Goal: Task Accomplishment & Management: Use online tool/utility

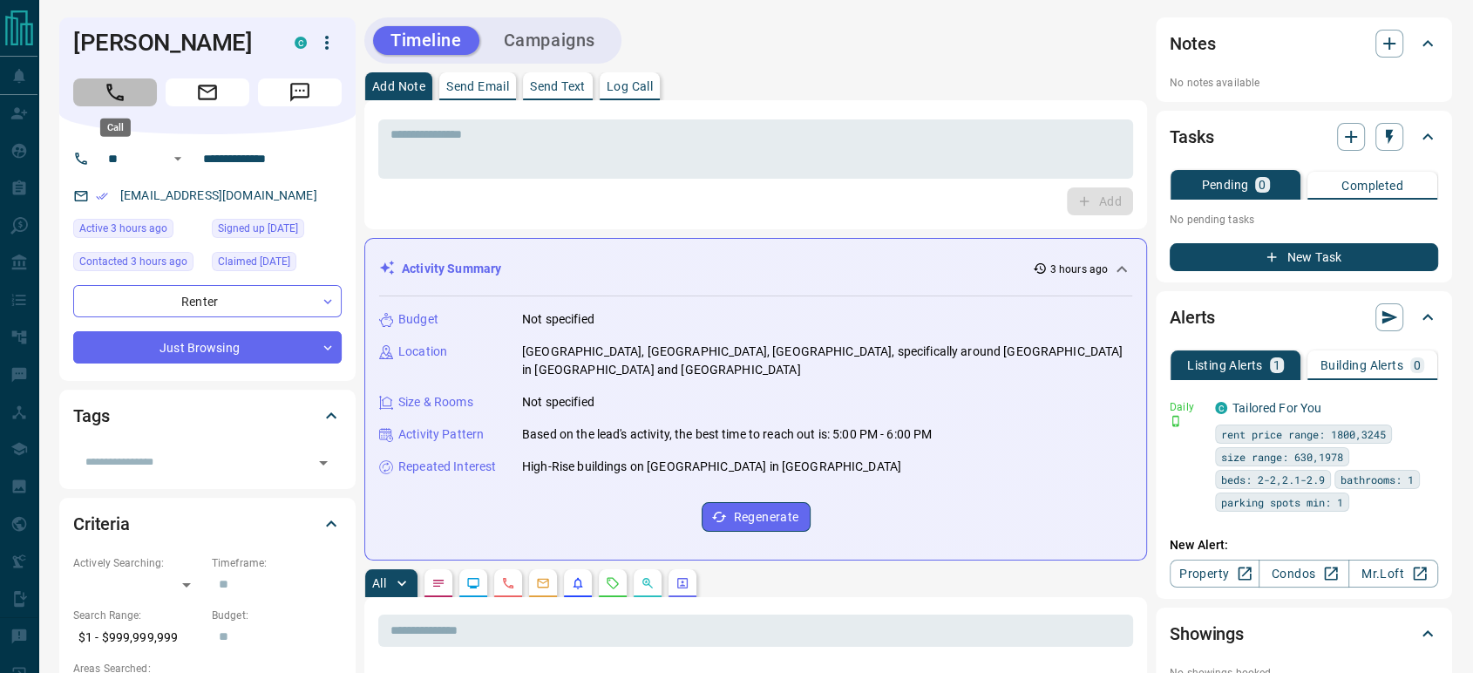
click at [128, 81] on button "Call" at bounding box center [115, 92] width 84 height 28
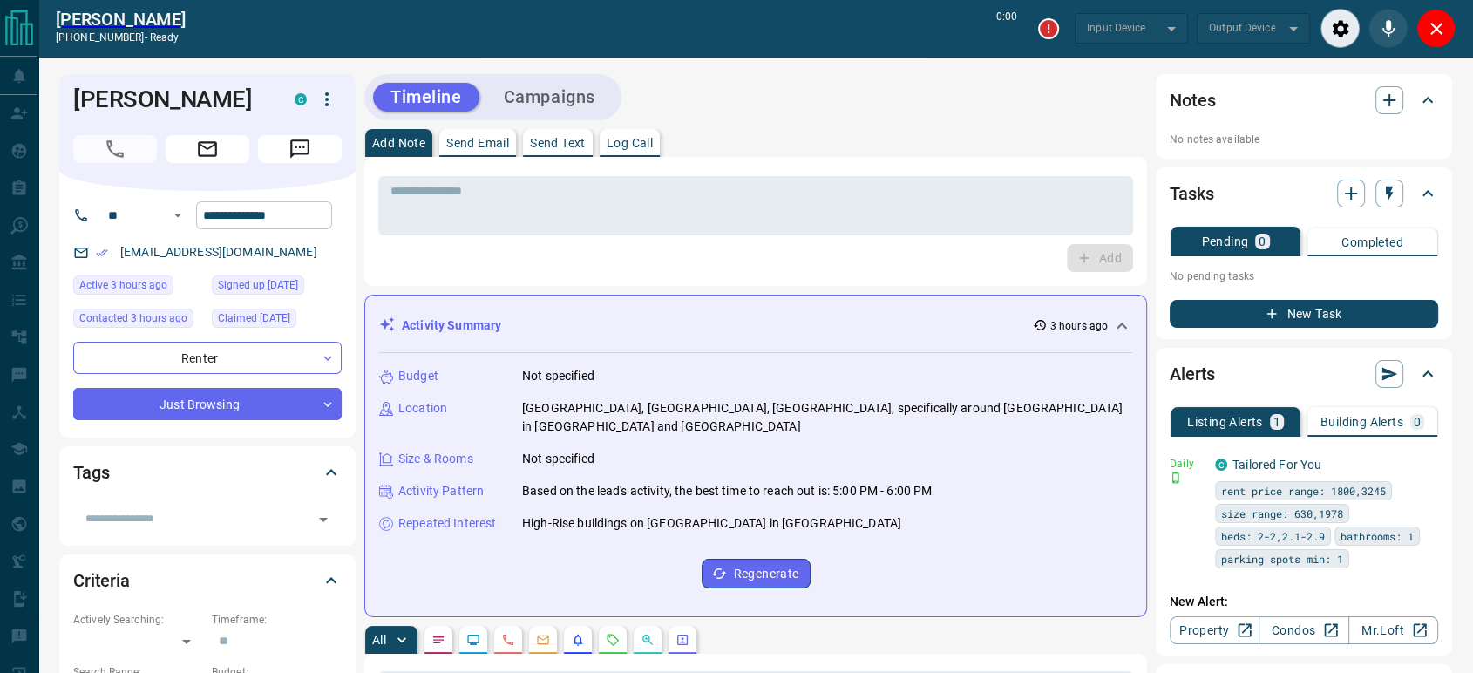
type input "*******"
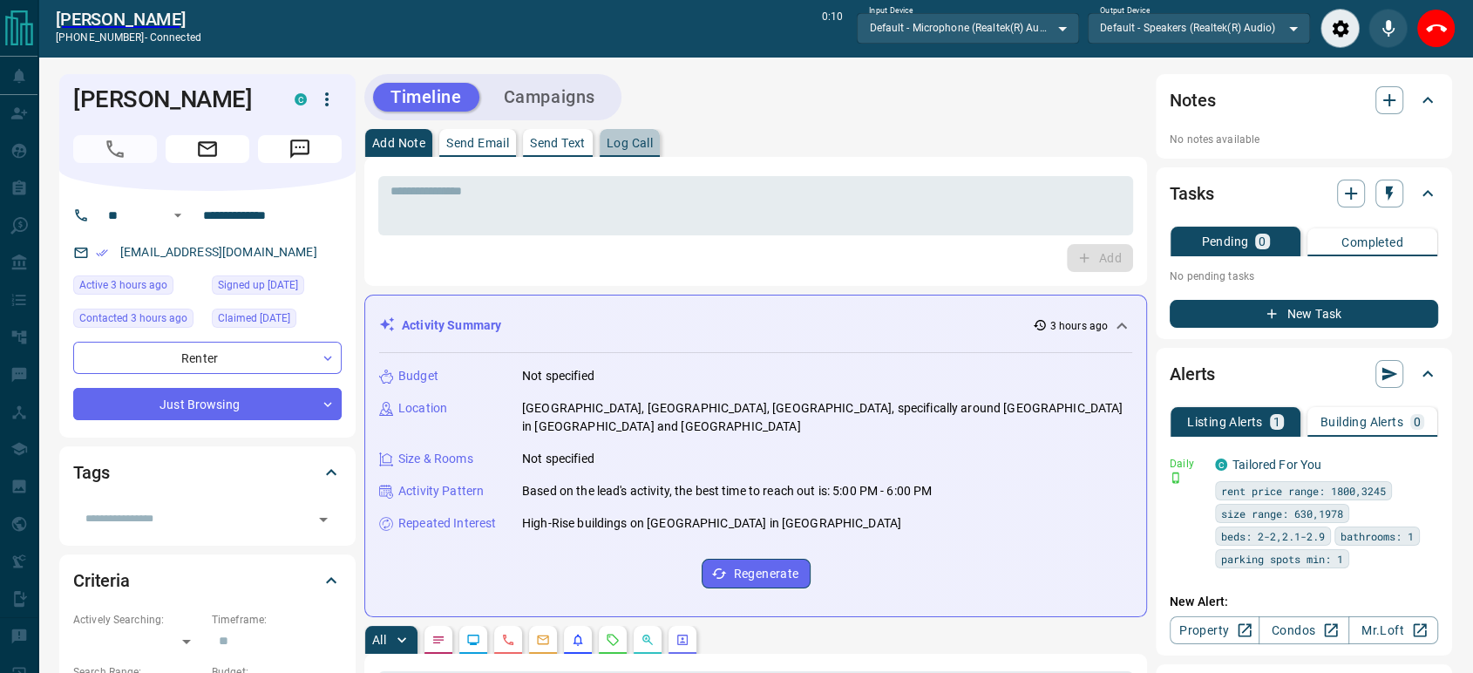
click at [635, 148] on p "Log Call" at bounding box center [629, 143] width 46 height 12
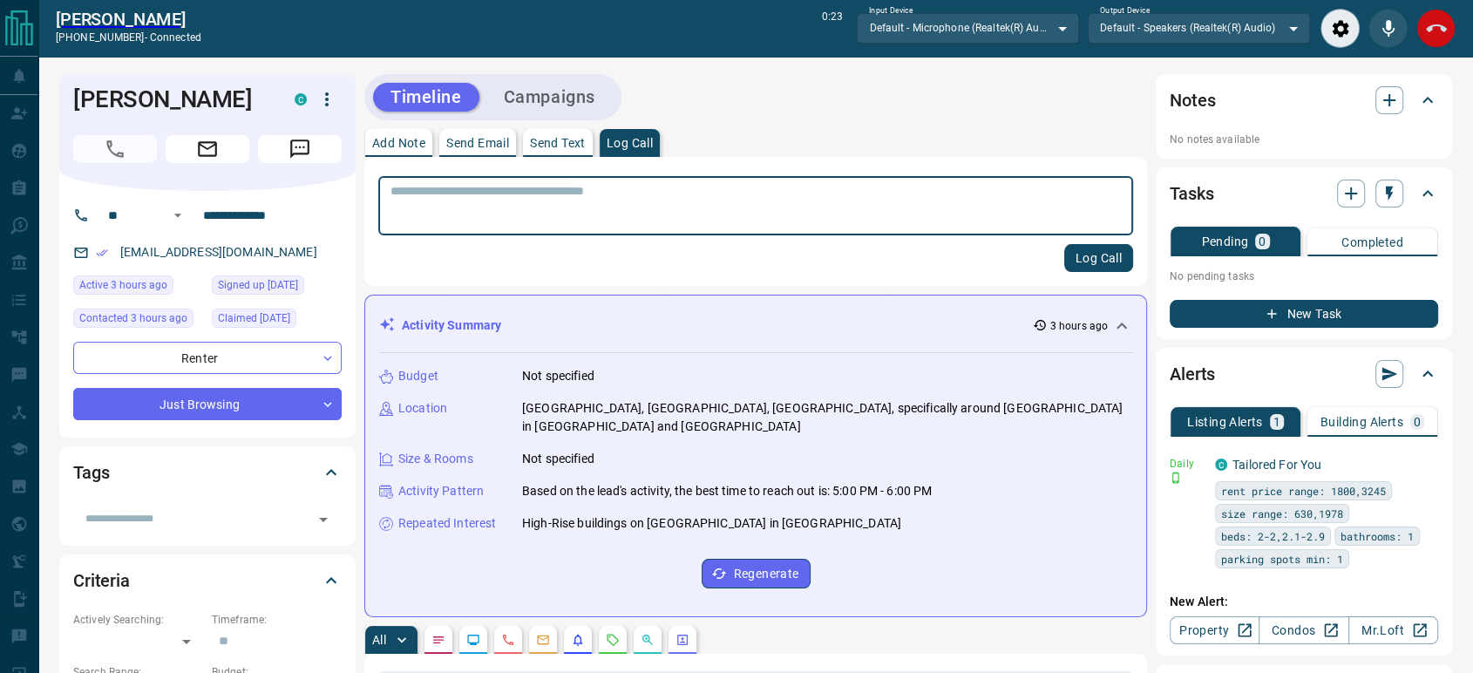
click at [1437, 35] on icon "End Call" at bounding box center [1436, 28] width 21 height 21
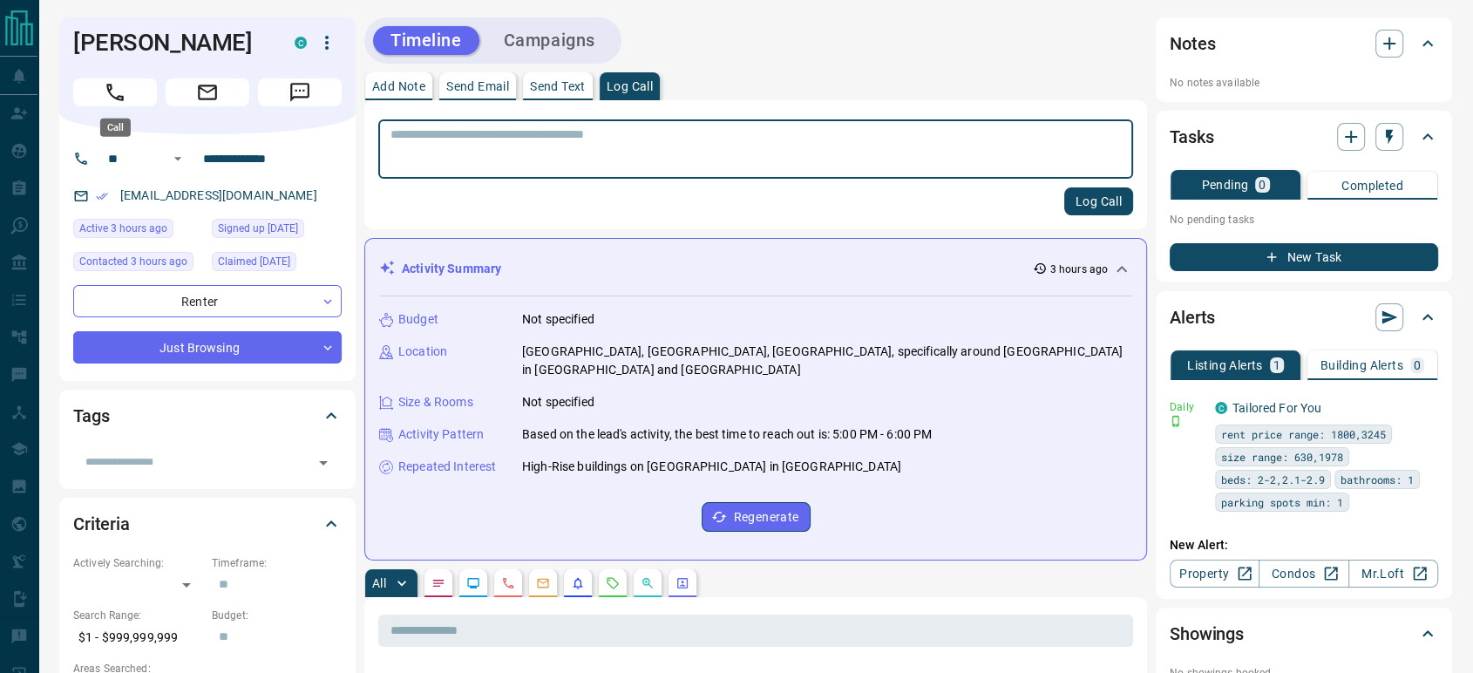
click at [107, 92] on icon "Call" at bounding box center [115, 92] width 23 height 23
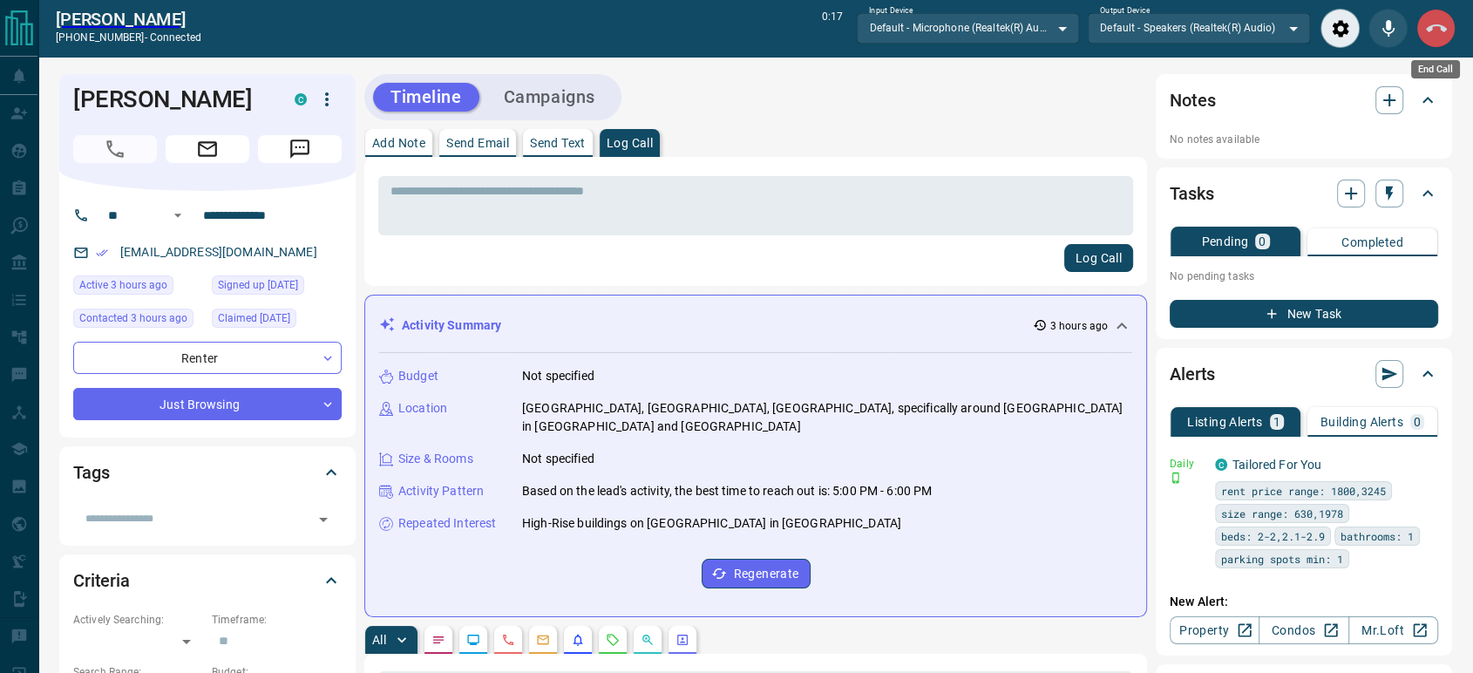
click at [1435, 34] on icon "End Call" at bounding box center [1436, 28] width 21 height 21
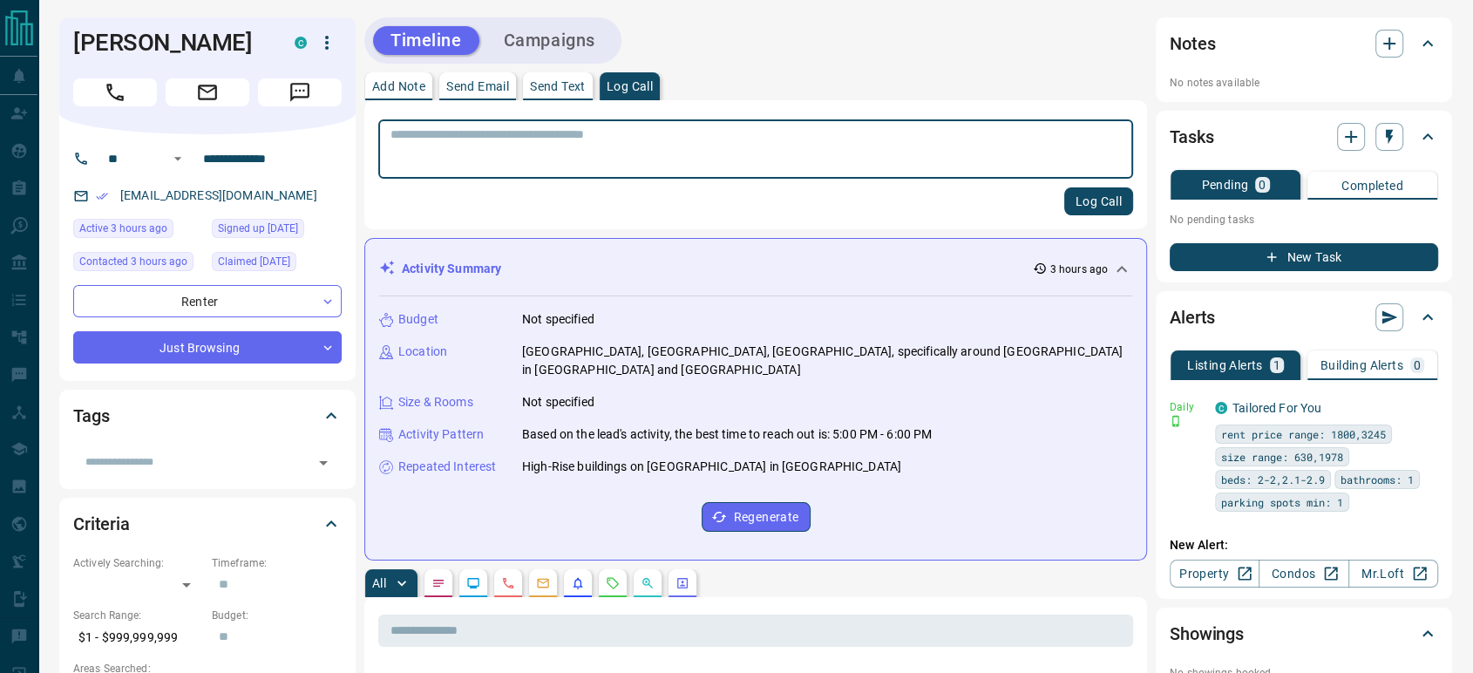
click at [439, 151] on textarea at bounding box center [755, 149] width 730 height 44
click at [433, 143] on textarea at bounding box center [755, 149] width 730 height 44
